Goal: Information Seeking & Learning: Learn about a topic

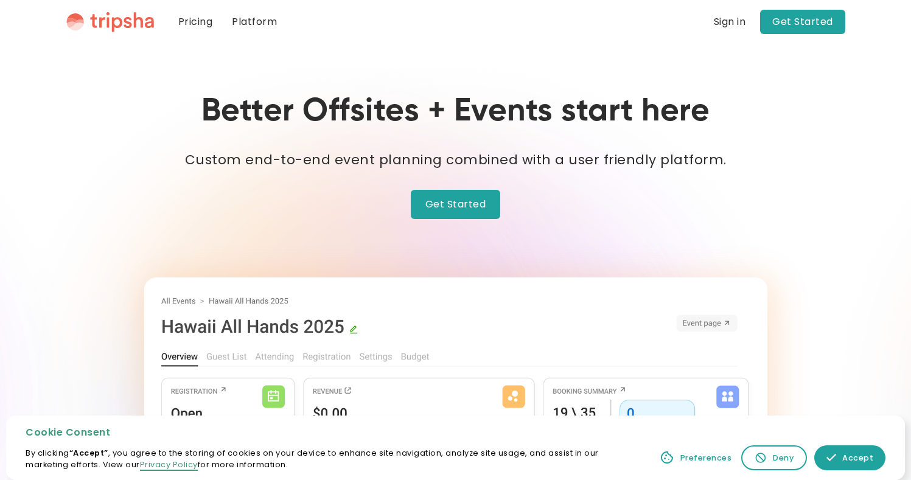
click at [263, 24] on link "Platform" at bounding box center [254, 22] width 64 height 44
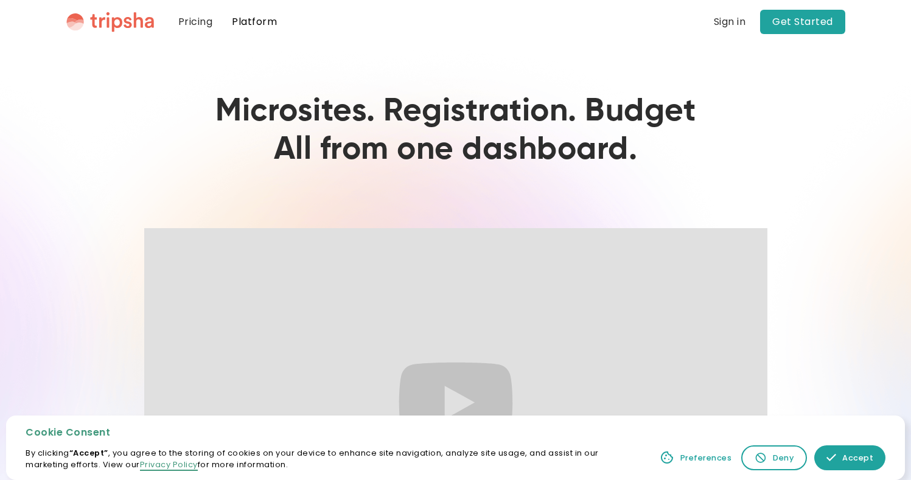
click at [195, 21] on link "Pricing" at bounding box center [196, 22] width 54 height 44
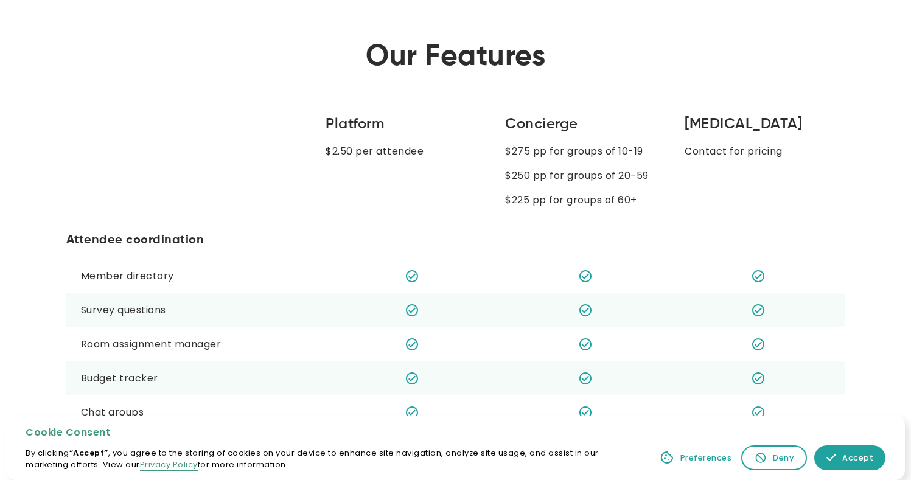
scroll to position [692, 0]
drag, startPoint x: 636, startPoint y: 198, endPoint x: 502, endPoint y: 201, distance: 134.5
click at [502, 201] on div "Platform $2.50 per attendee Concierge $275 pp for groups of 10-19 $250 pp for g…" at bounding box center [455, 161] width 779 height 94
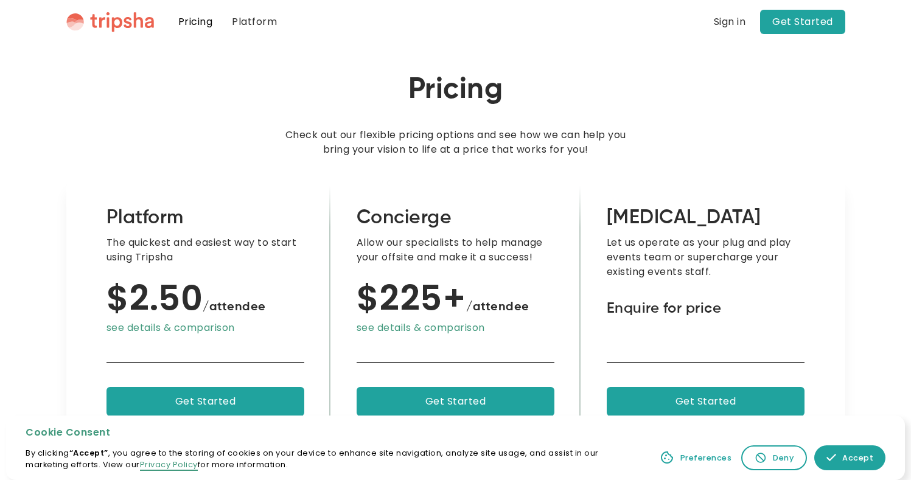
scroll to position [0, 0]
click at [127, 27] on img "home" at bounding box center [110, 22] width 88 height 21
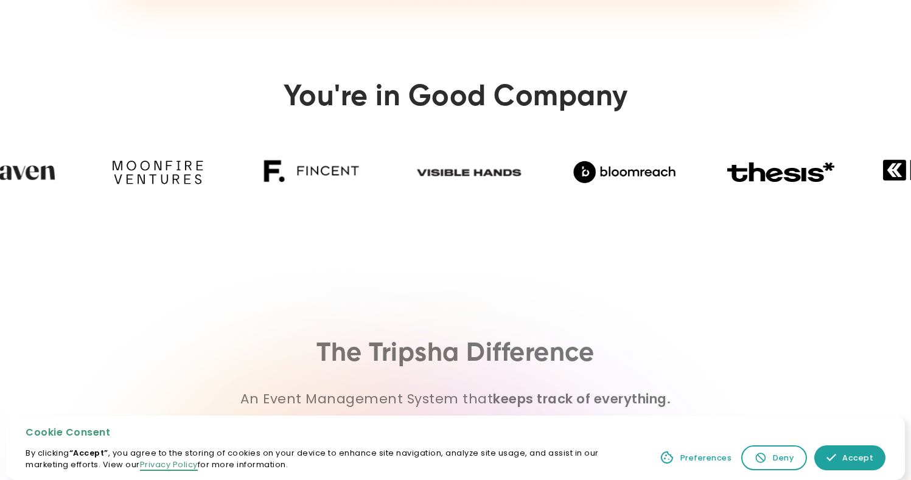
scroll to position [731, 0]
